Goal: Find specific page/section: Find specific page/section

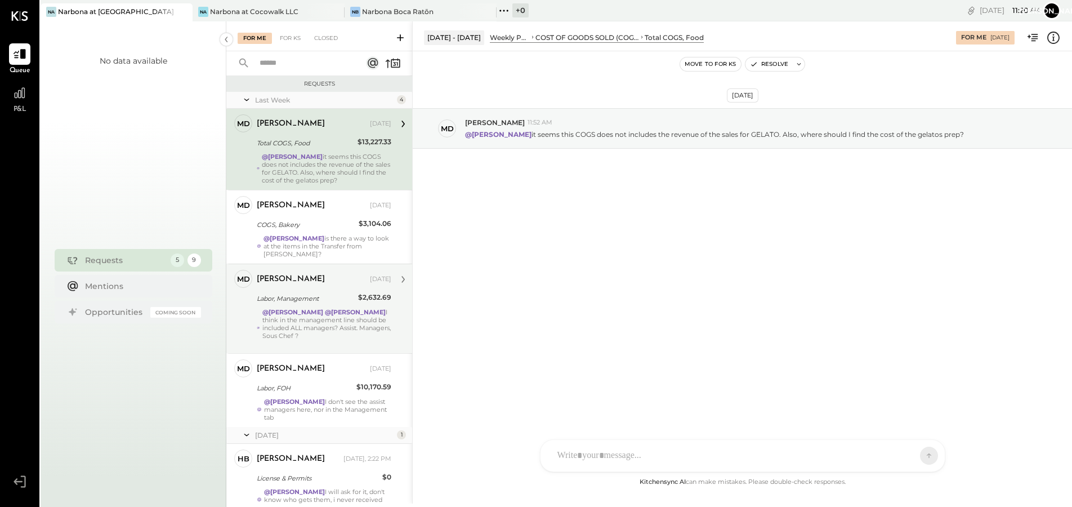
click at [325, 308] on strong "@[PERSON_NAME]" at bounding box center [355, 312] width 61 height 8
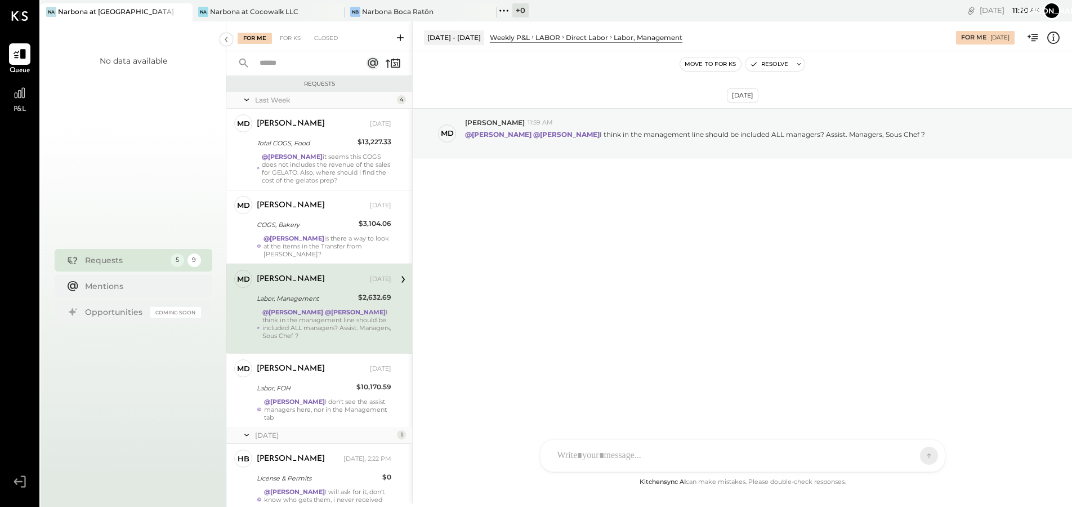
click at [402, 272] on icon at bounding box center [403, 279] width 15 height 15
click at [401, 272] on icon at bounding box center [403, 279] width 15 height 15
click at [402, 276] on icon at bounding box center [403, 279] width 3 height 7
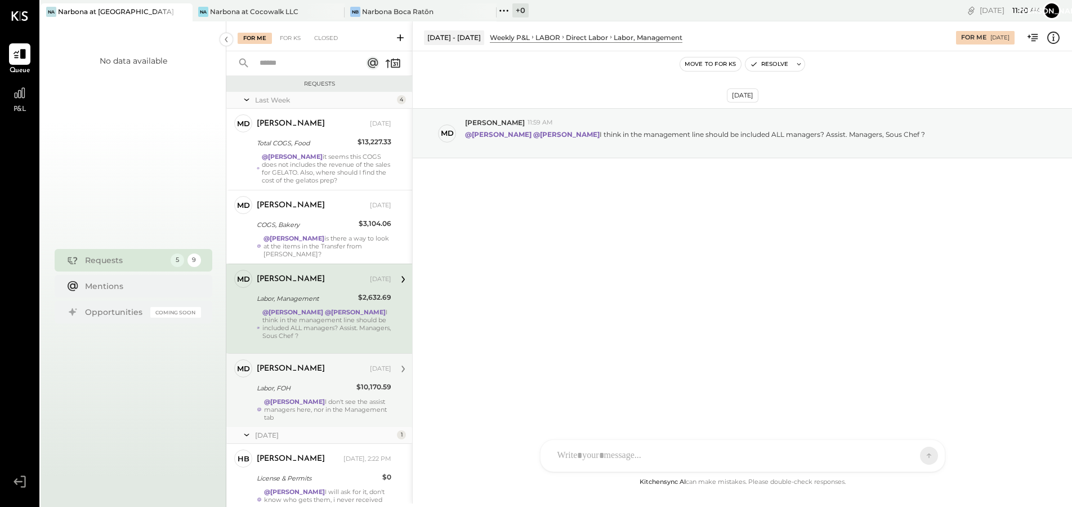
click at [397, 362] on icon at bounding box center [403, 369] width 15 height 15
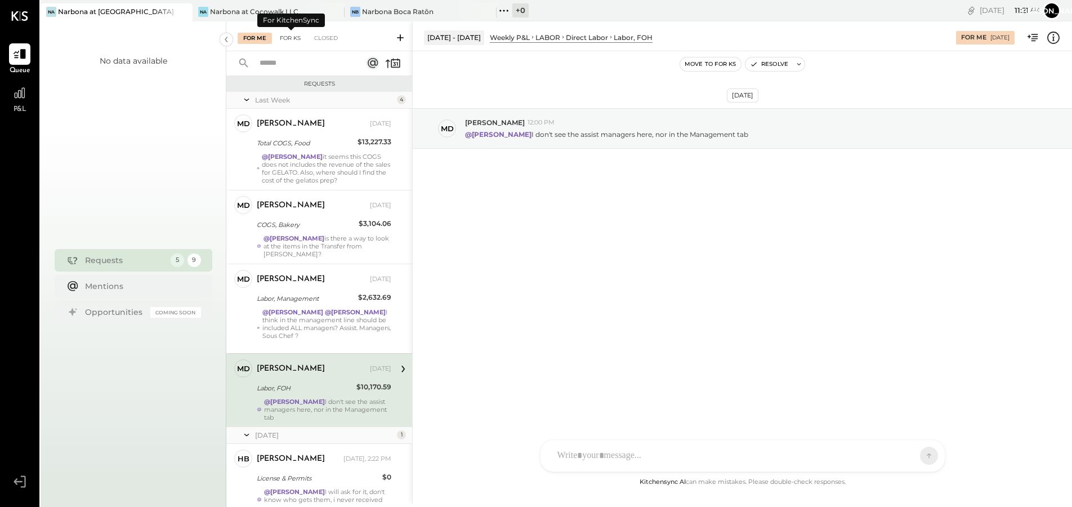
click at [286, 41] on div "For KS" at bounding box center [290, 38] width 32 height 11
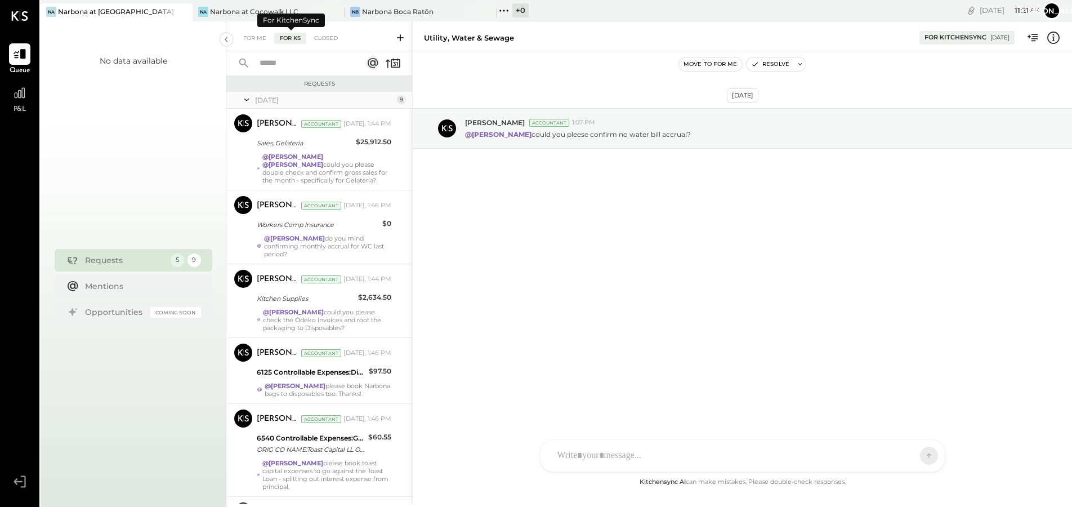
scroll to position [304, 0]
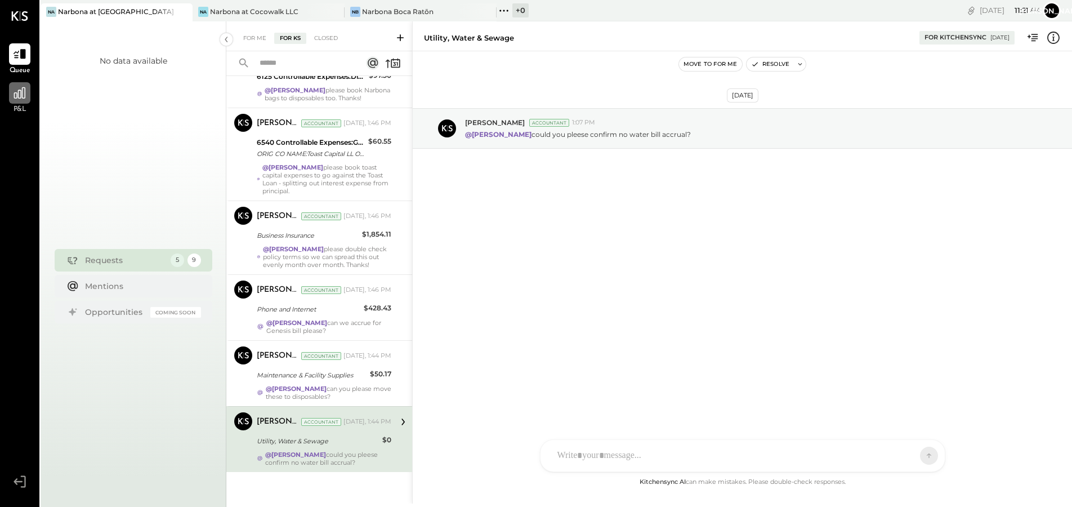
click at [17, 96] on icon at bounding box center [19, 92] width 11 height 11
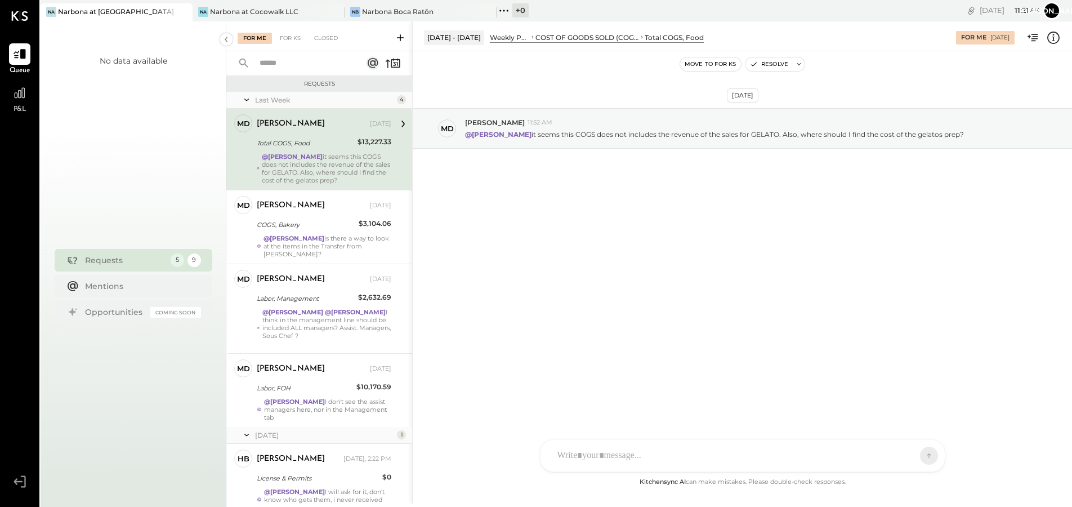
click at [16, 96] on icon at bounding box center [20, 93] width 14 height 14
